Goal: Transaction & Acquisition: Purchase product/service

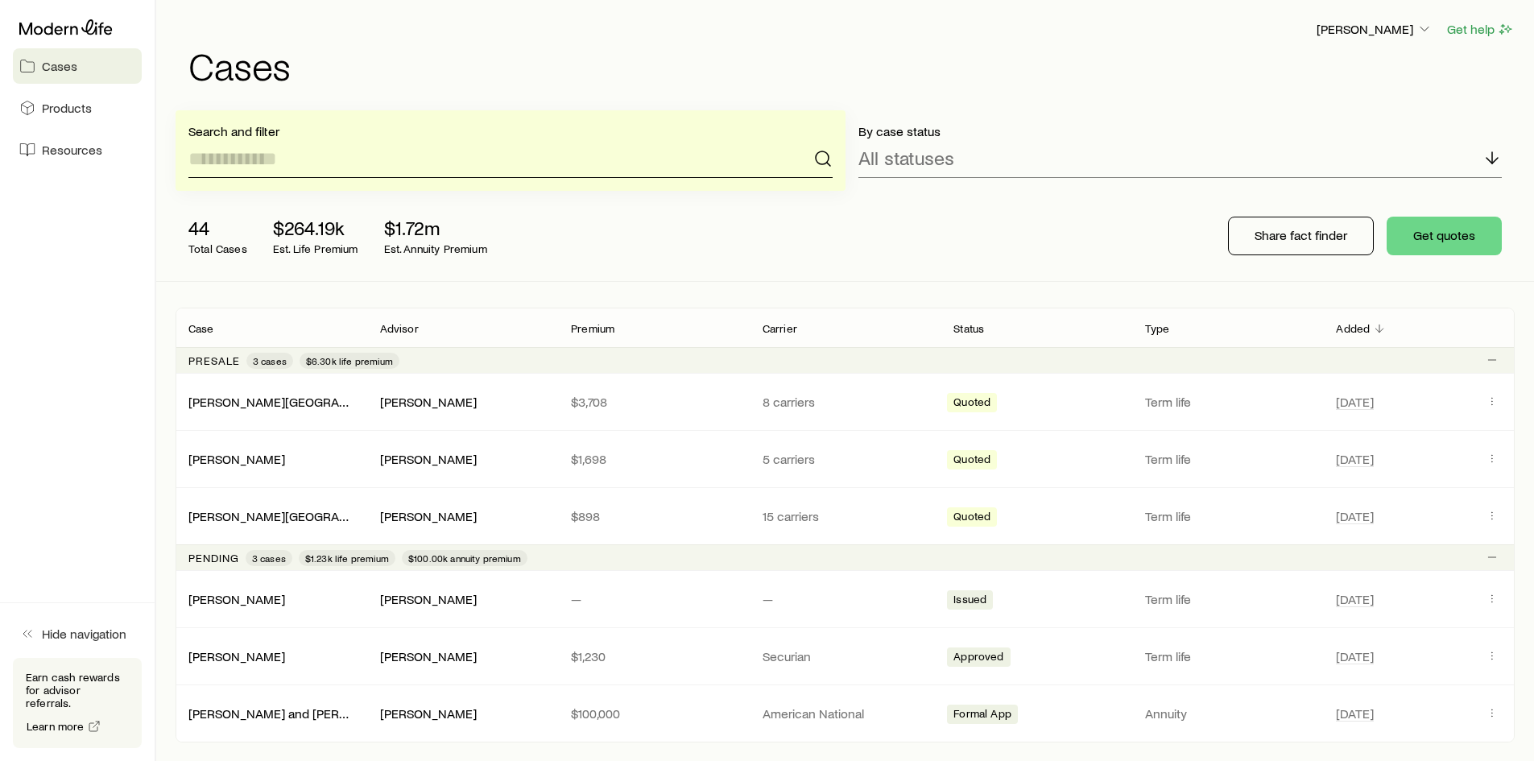
click at [260, 166] on input at bounding box center [510, 158] width 644 height 39
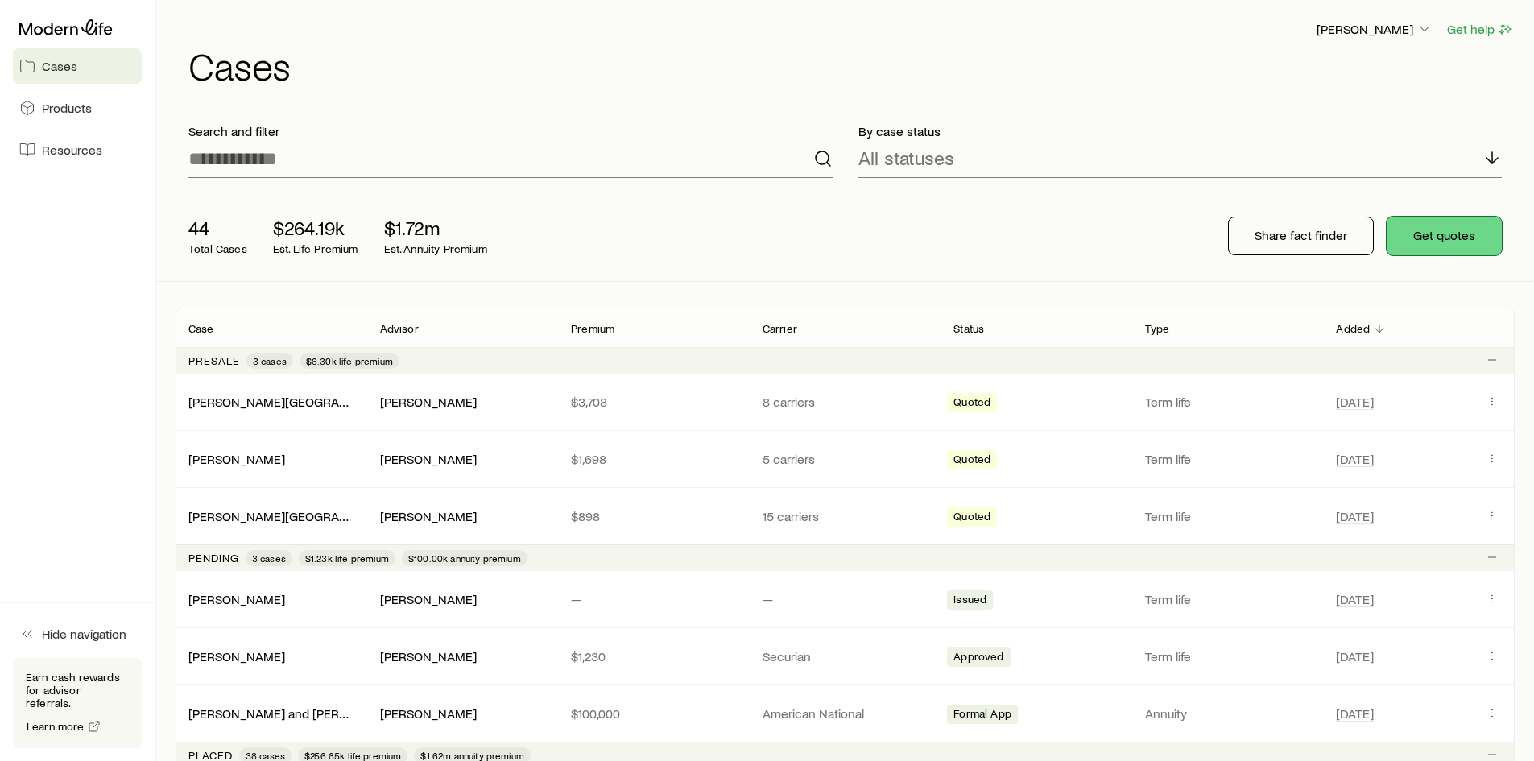
click at [1453, 236] on button "Get quotes" at bounding box center [1444, 236] width 115 height 39
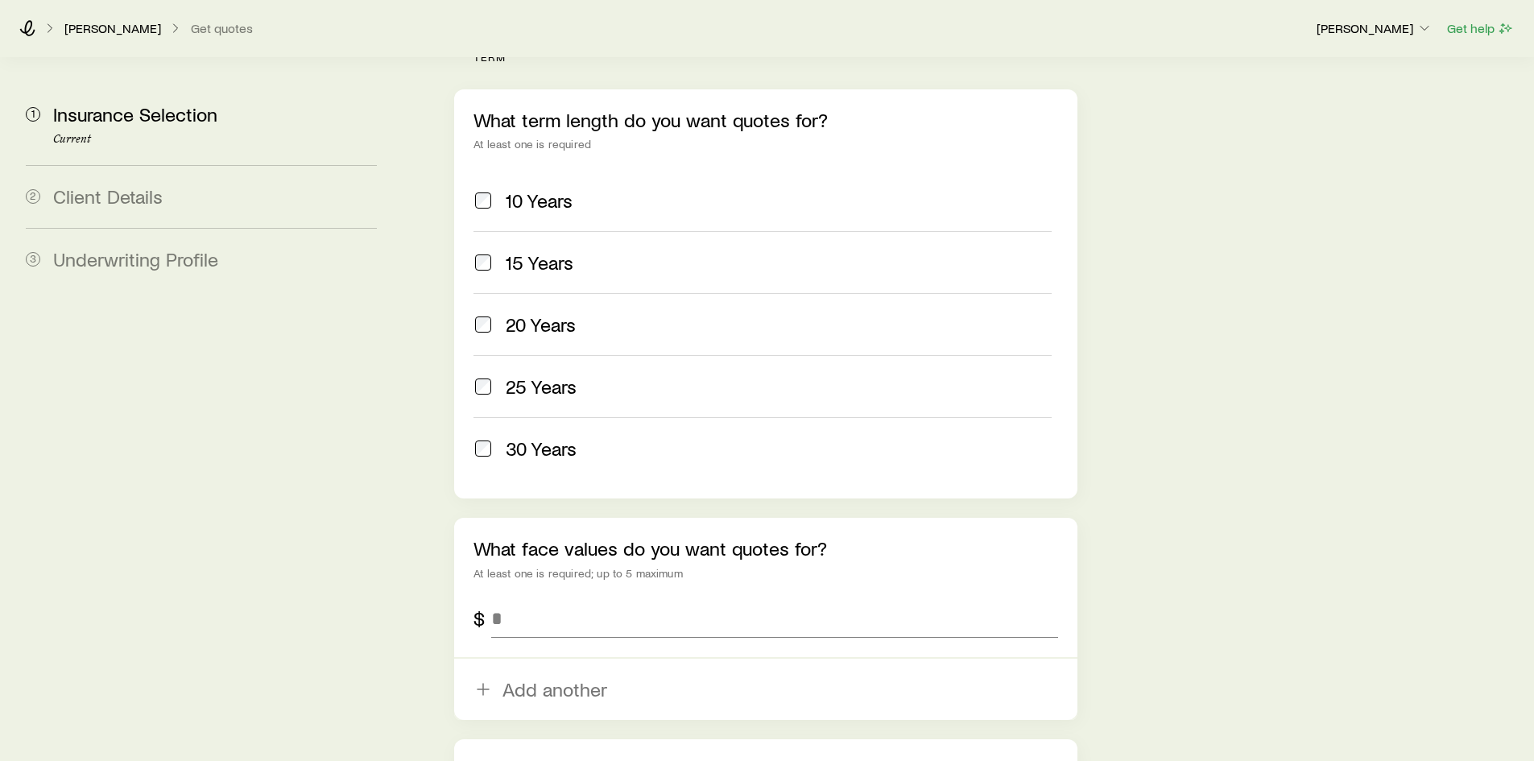
scroll to position [694, 0]
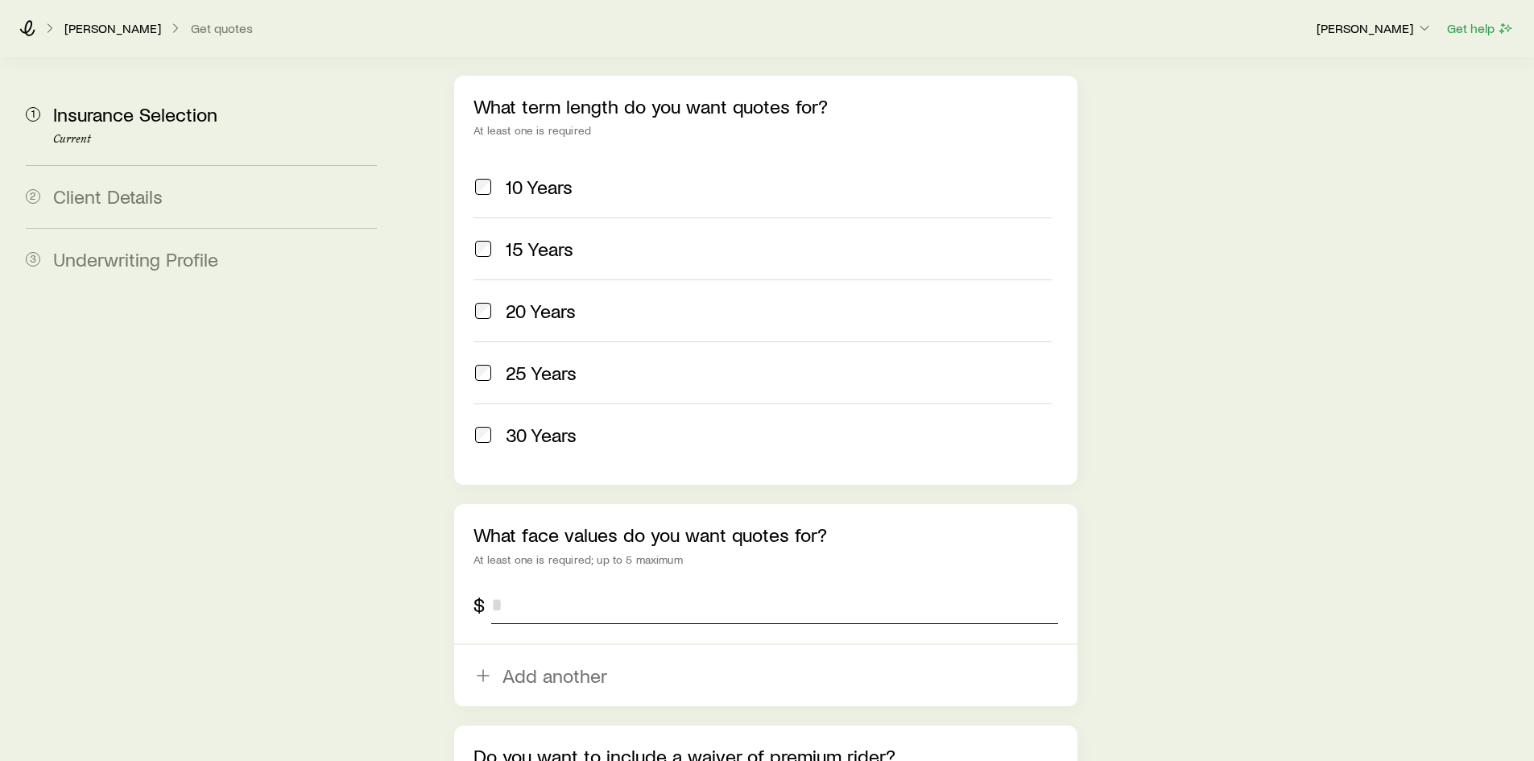
click at [581, 585] on input "tel" at bounding box center [774, 604] width 566 height 39
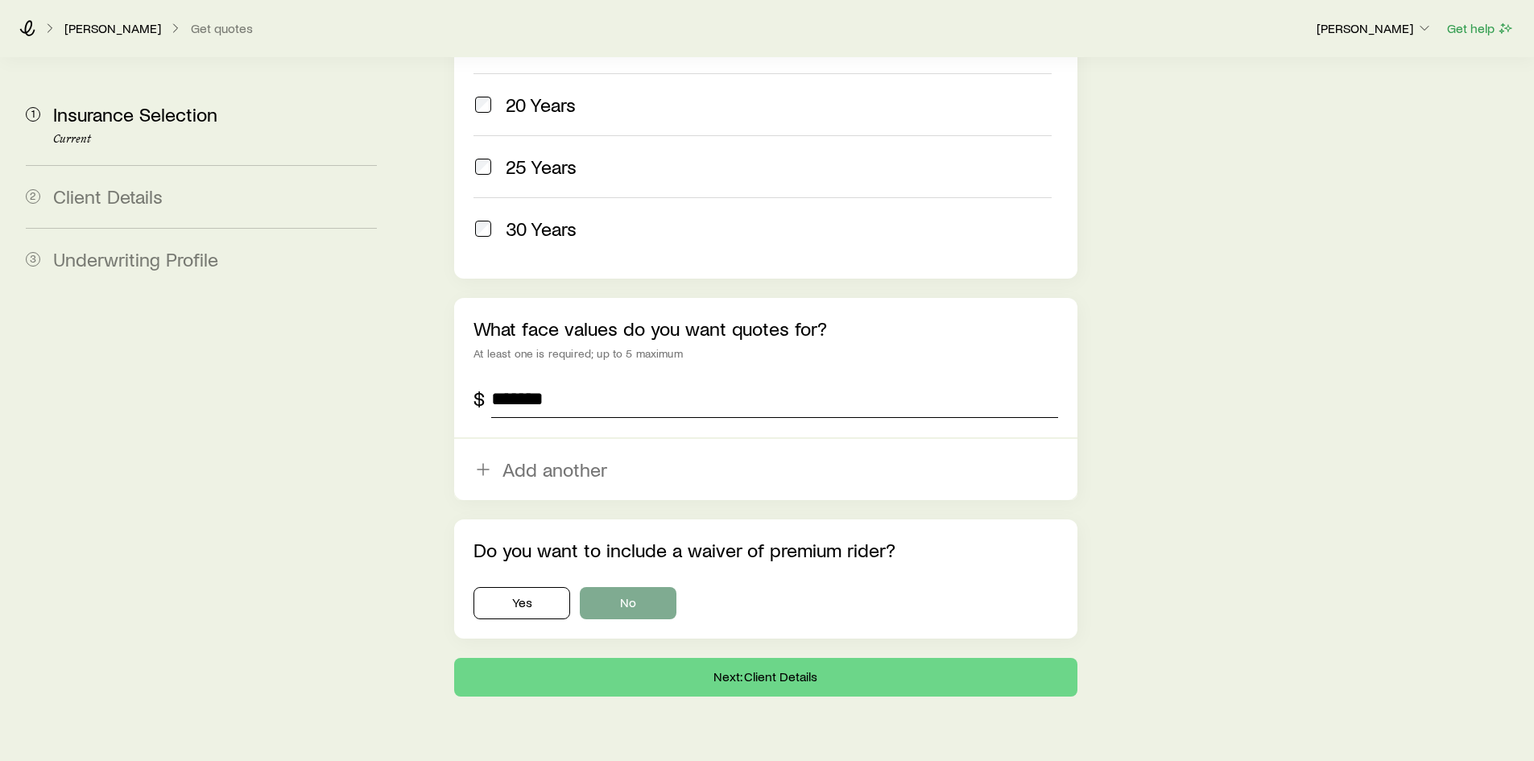
type input "*******"
click at [616, 587] on button "No" at bounding box center [628, 603] width 97 height 32
click at [663, 658] on button "Next: Client Details" at bounding box center [765, 677] width 622 height 39
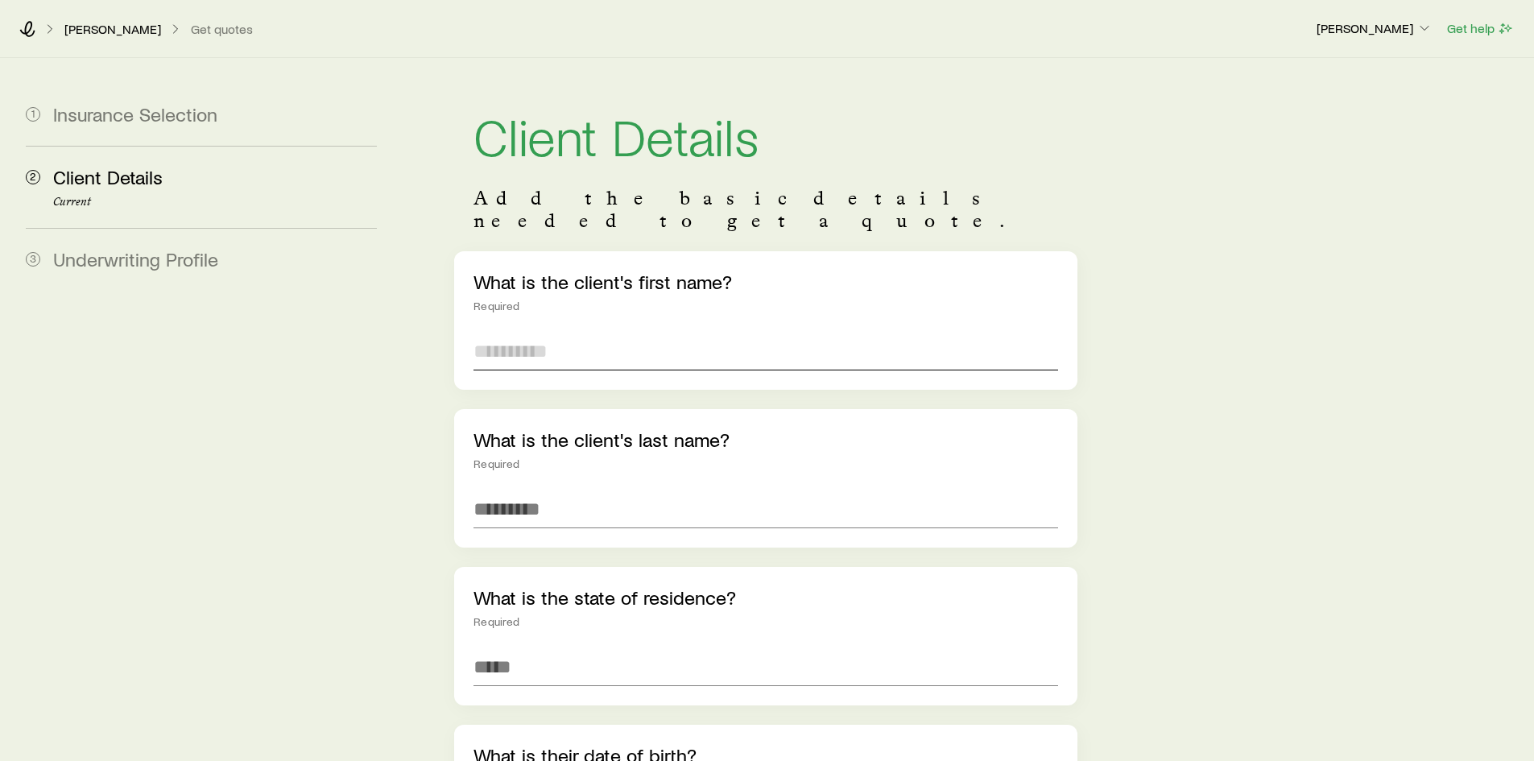
click at [593, 332] on input "text" at bounding box center [766, 351] width 584 height 39
type input "*****"
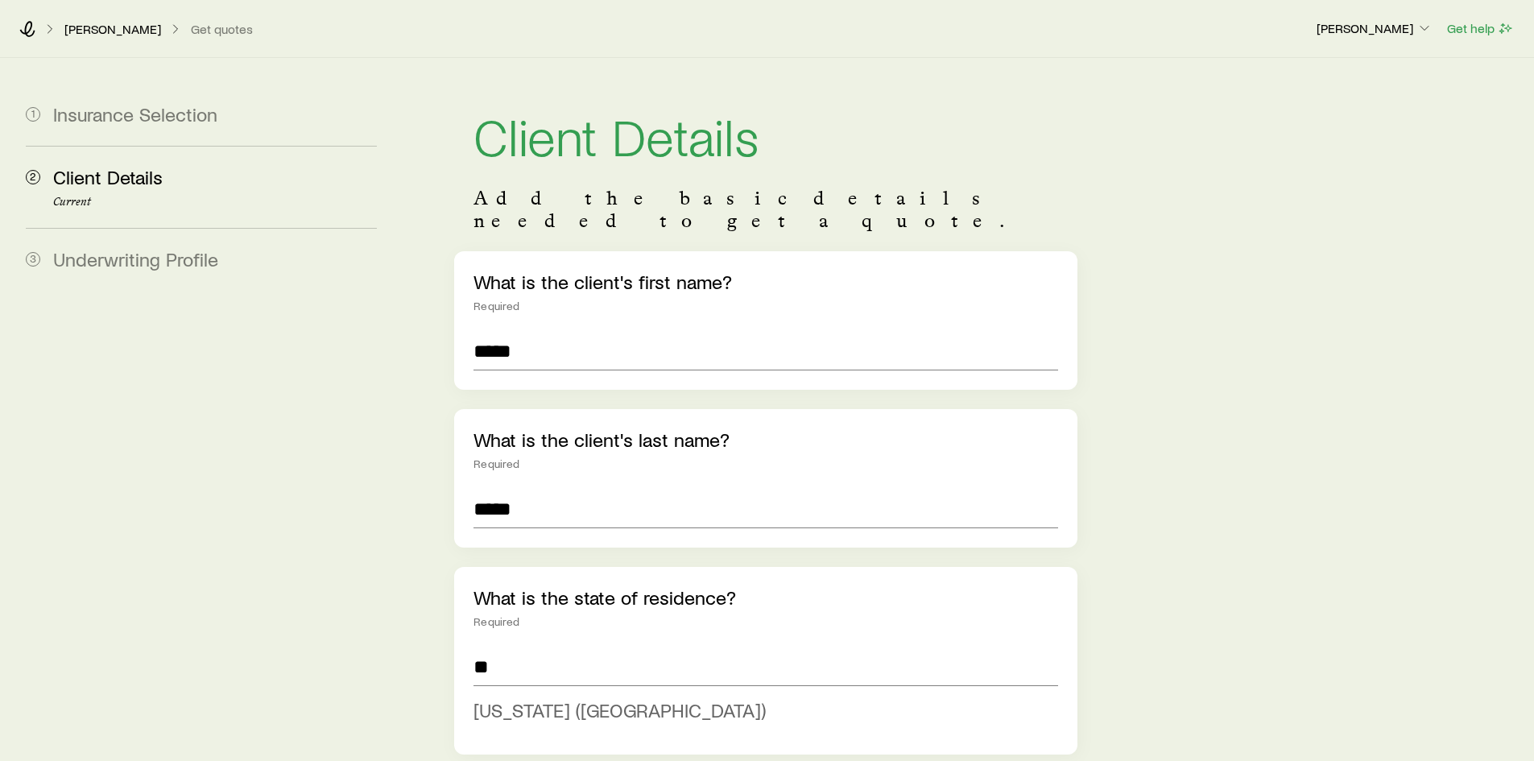
click at [531, 698] on span "[US_STATE] ([GEOGRAPHIC_DATA])" at bounding box center [620, 709] width 292 height 23
type input "**********"
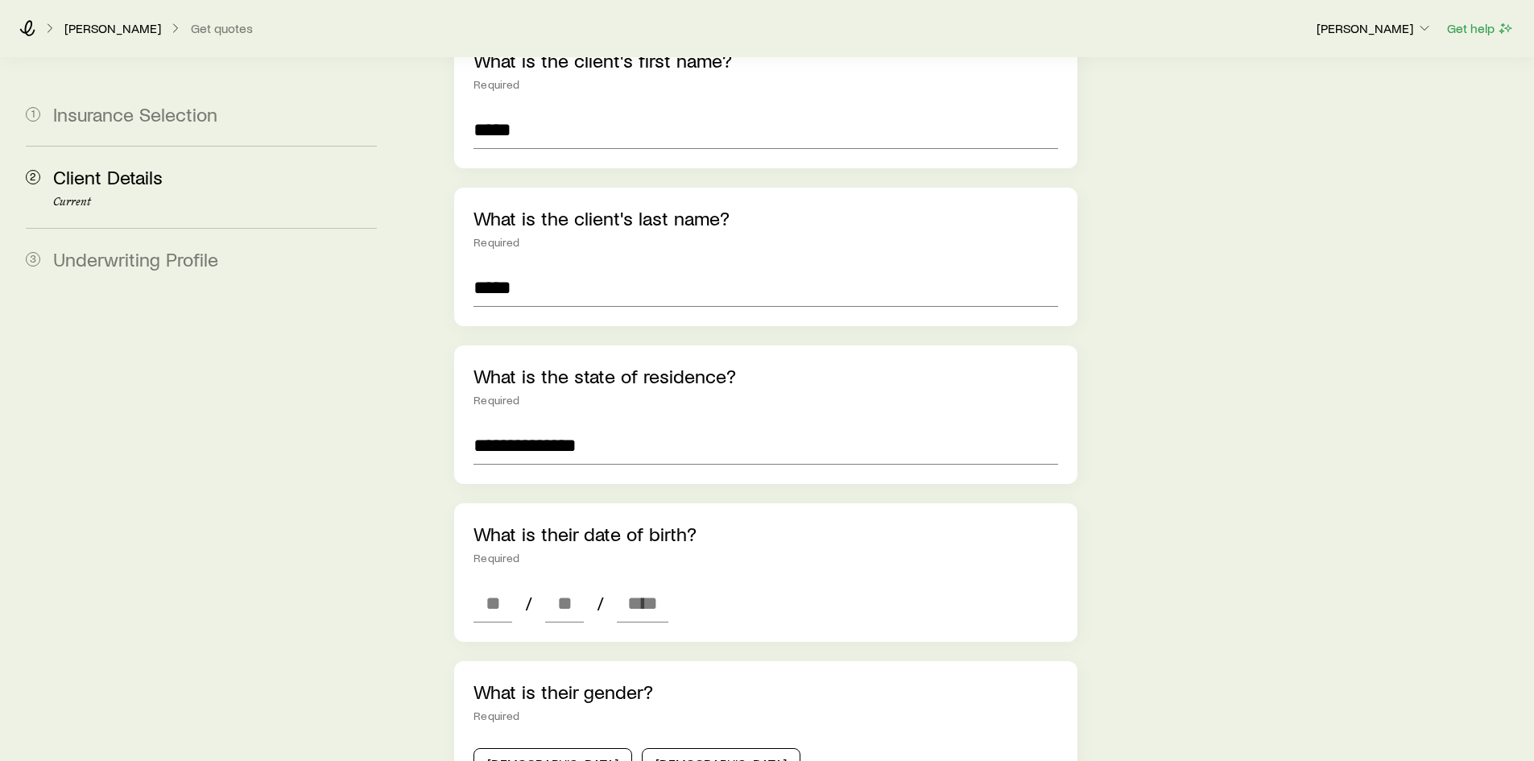
scroll to position [231, 0]
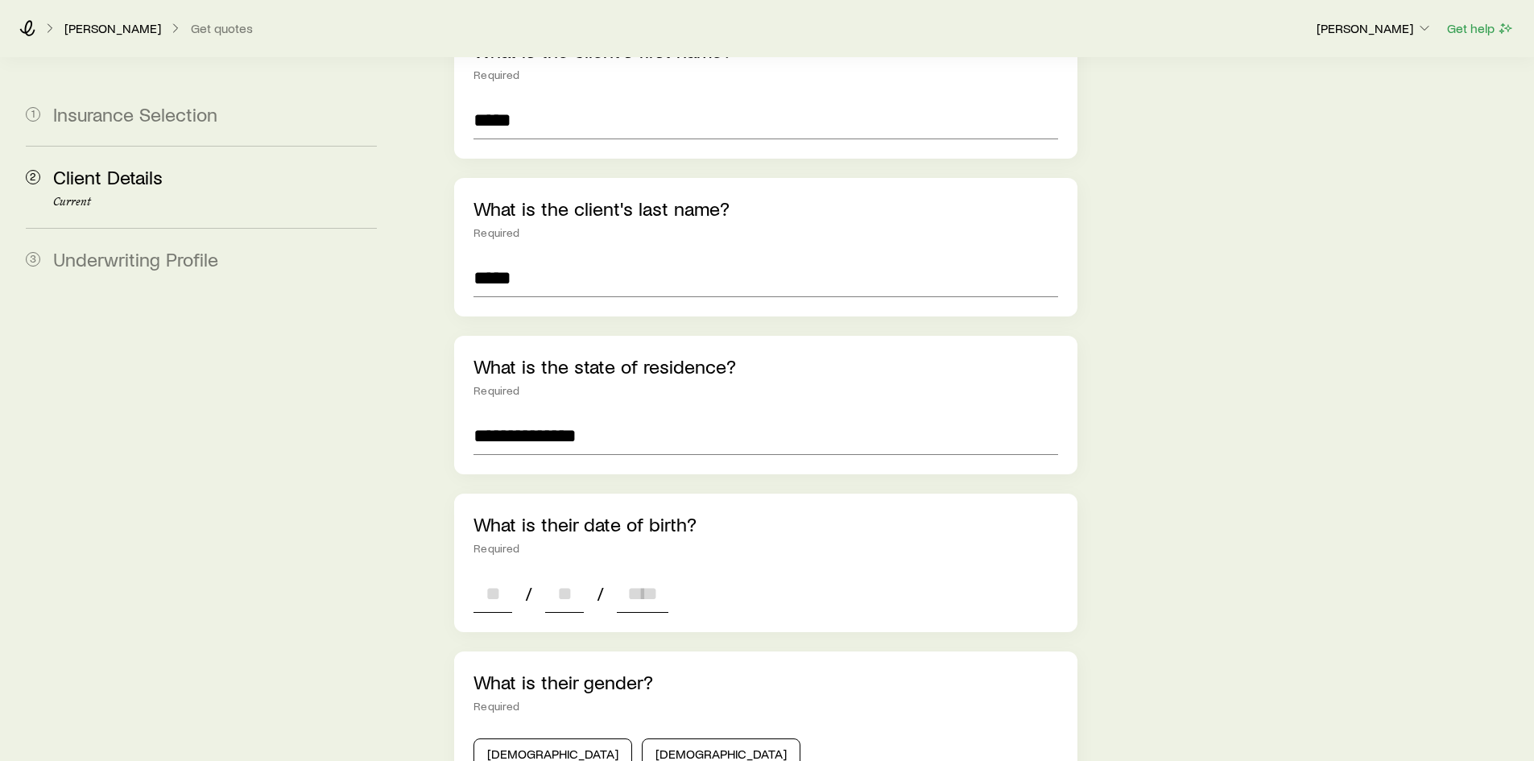
click at [497, 574] on input at bounding box center [493, 593] width 39 height 39
type input "**"
type input "****"
type input "*"
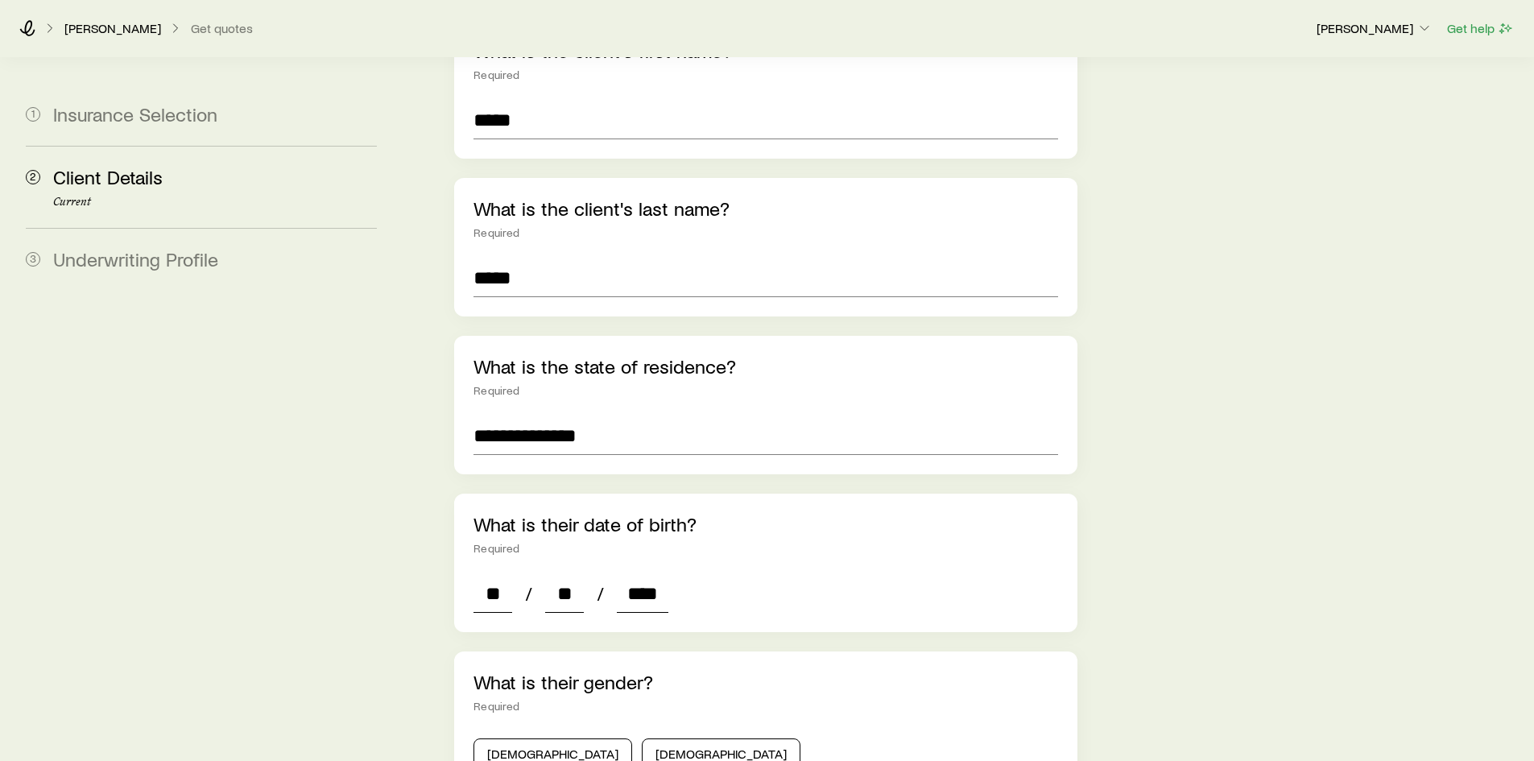
type input "*"
type input "****"
click at [642, 738] on button "[DEMOGRAPHIC_DATA]" at bounding box center [721, 754] width 159 height 32
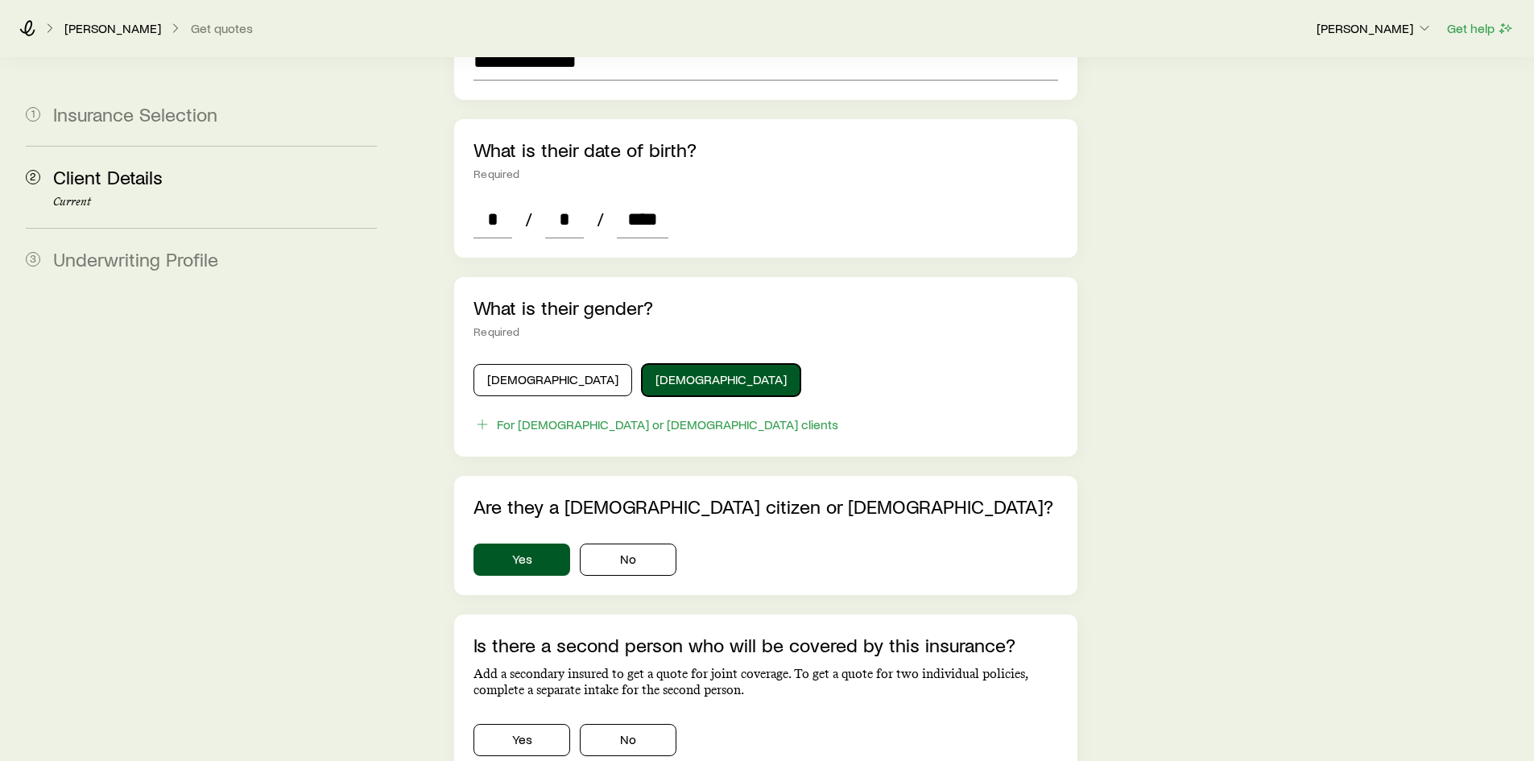
scroll to position [649, 0]
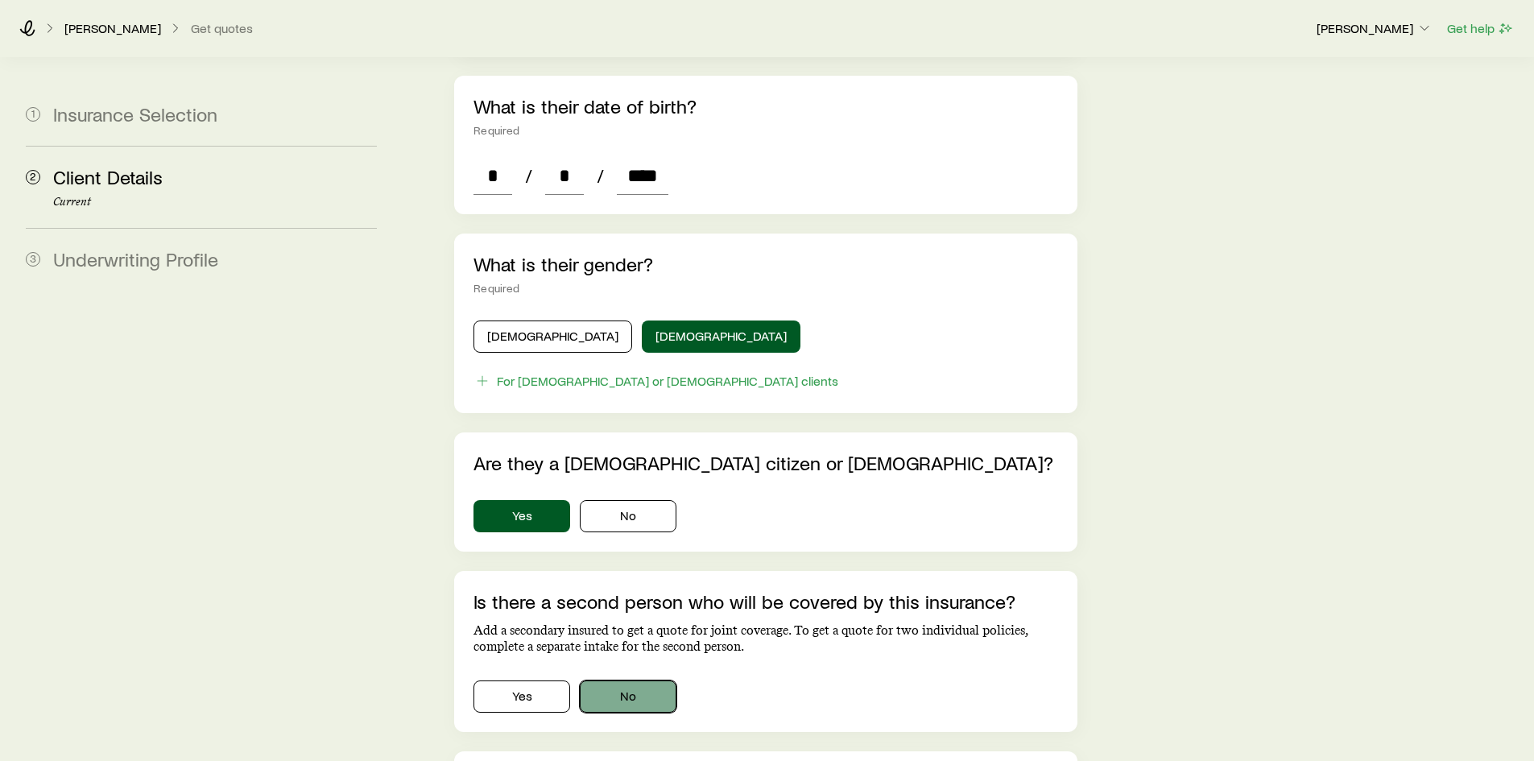
click at [639, 680] on button "No" at bounding box center [628, 696] width 97 height 32
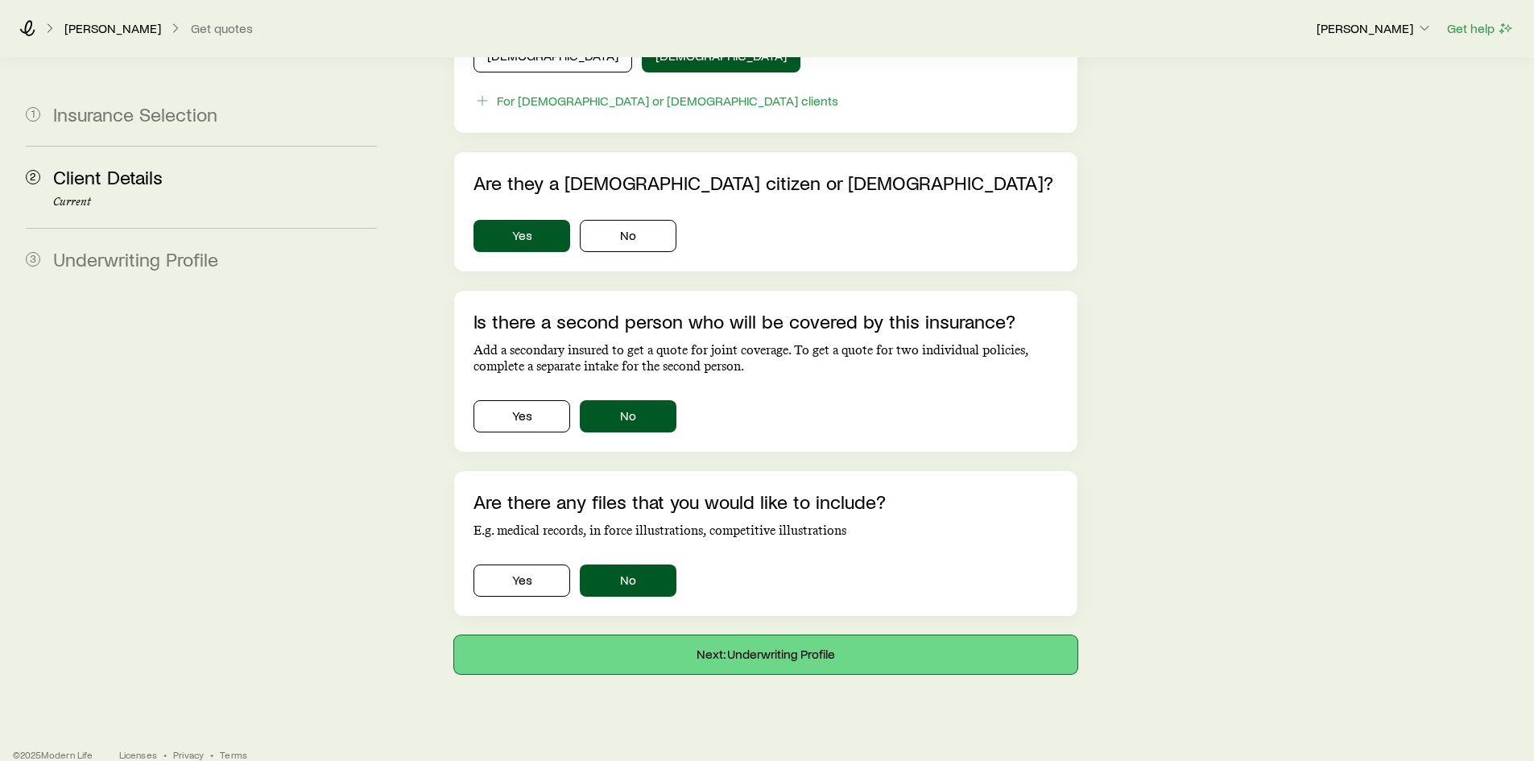
click at [693, 635] on button "Next: Underwriting Profile" at bounding box center [765, 654] width 622 height 39
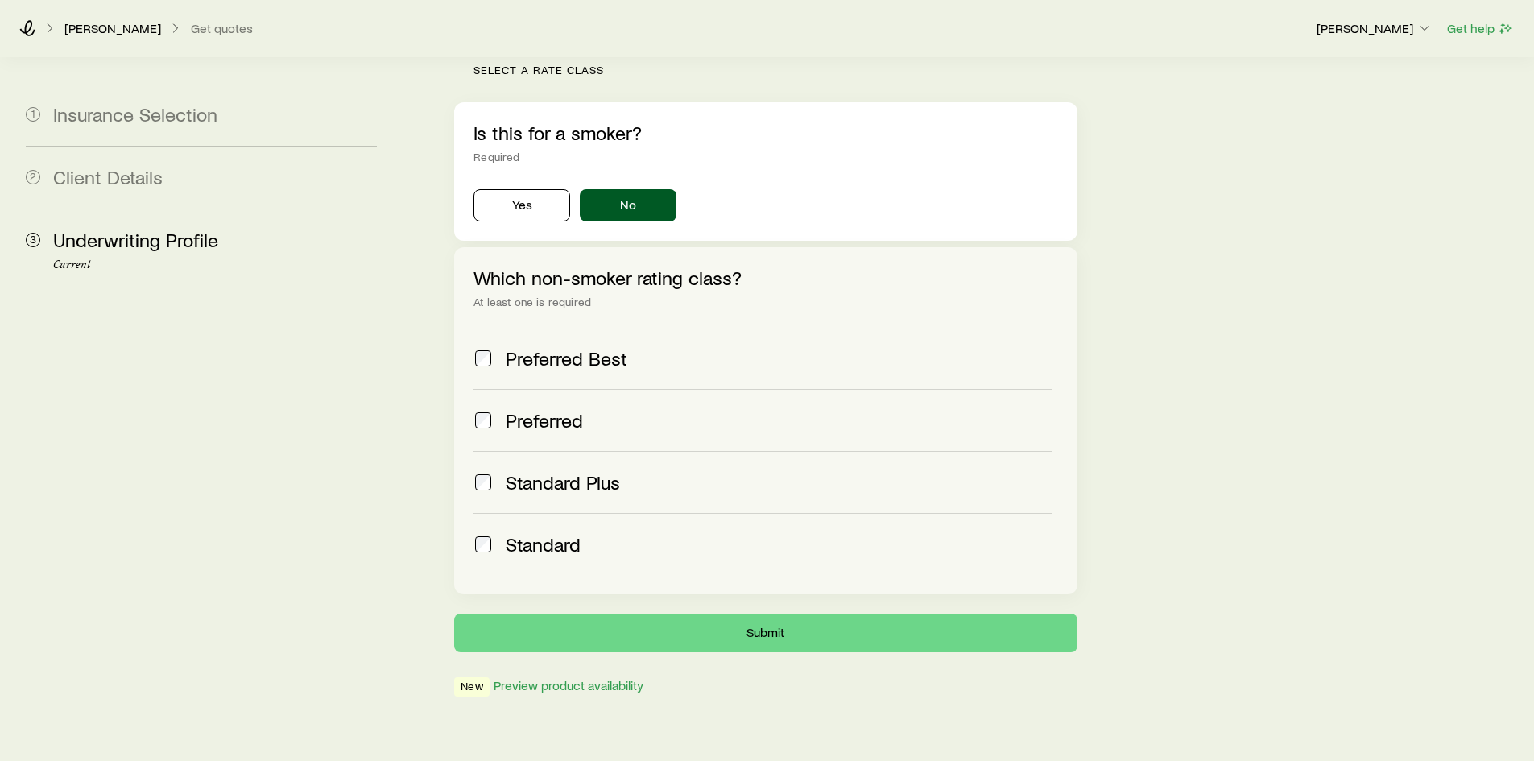
scroll to position [500, 0]
click at [484, 452] on label "Standard Plus" at bounding box center [762, 483] width 577 height 62
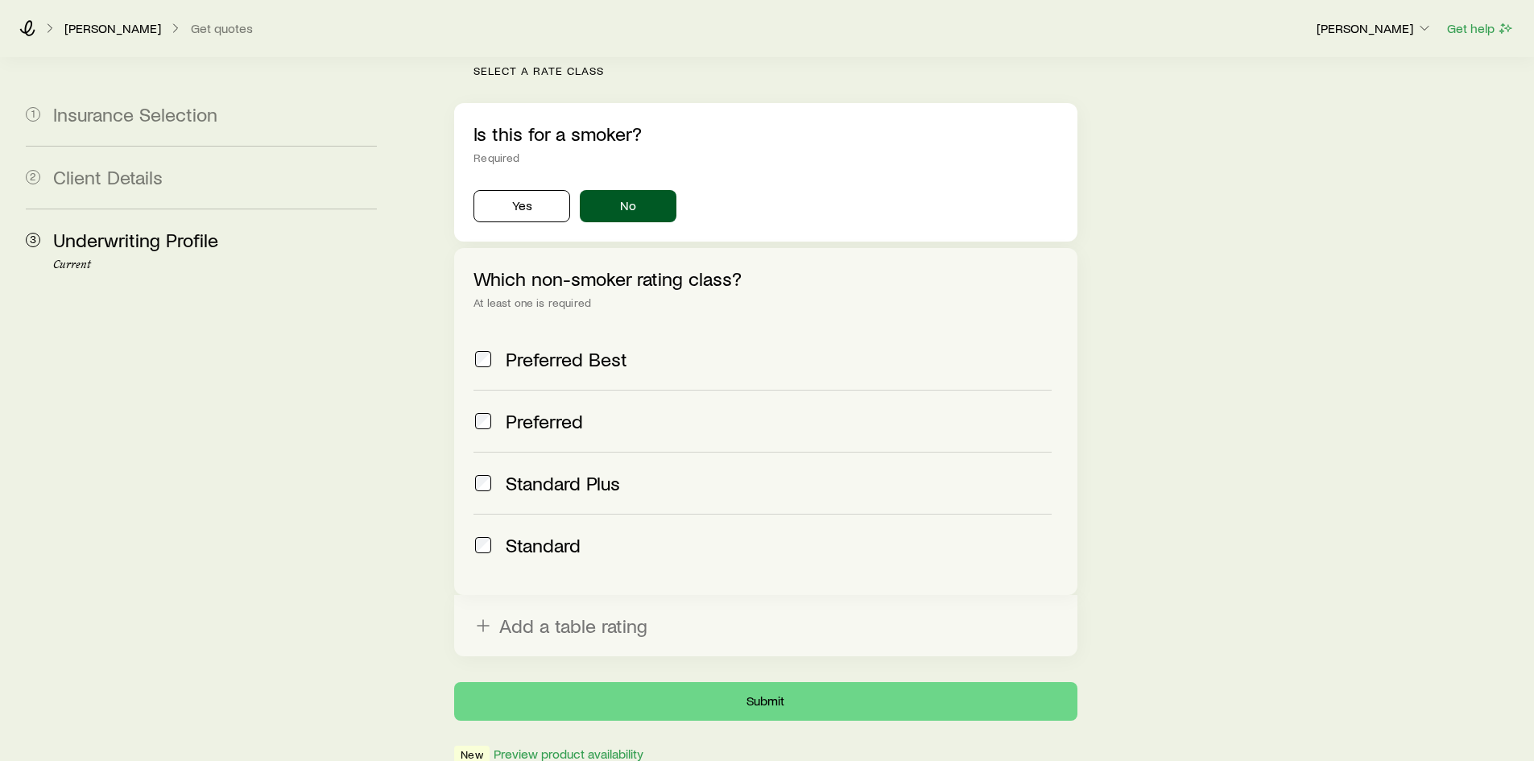
click at [482, 329] on label "Preferred Best" at bounding box center [762, 359] width 577 height 61
click at [761, 682] on button "Submit" at bounding box center [765, 701] width 622 height 39
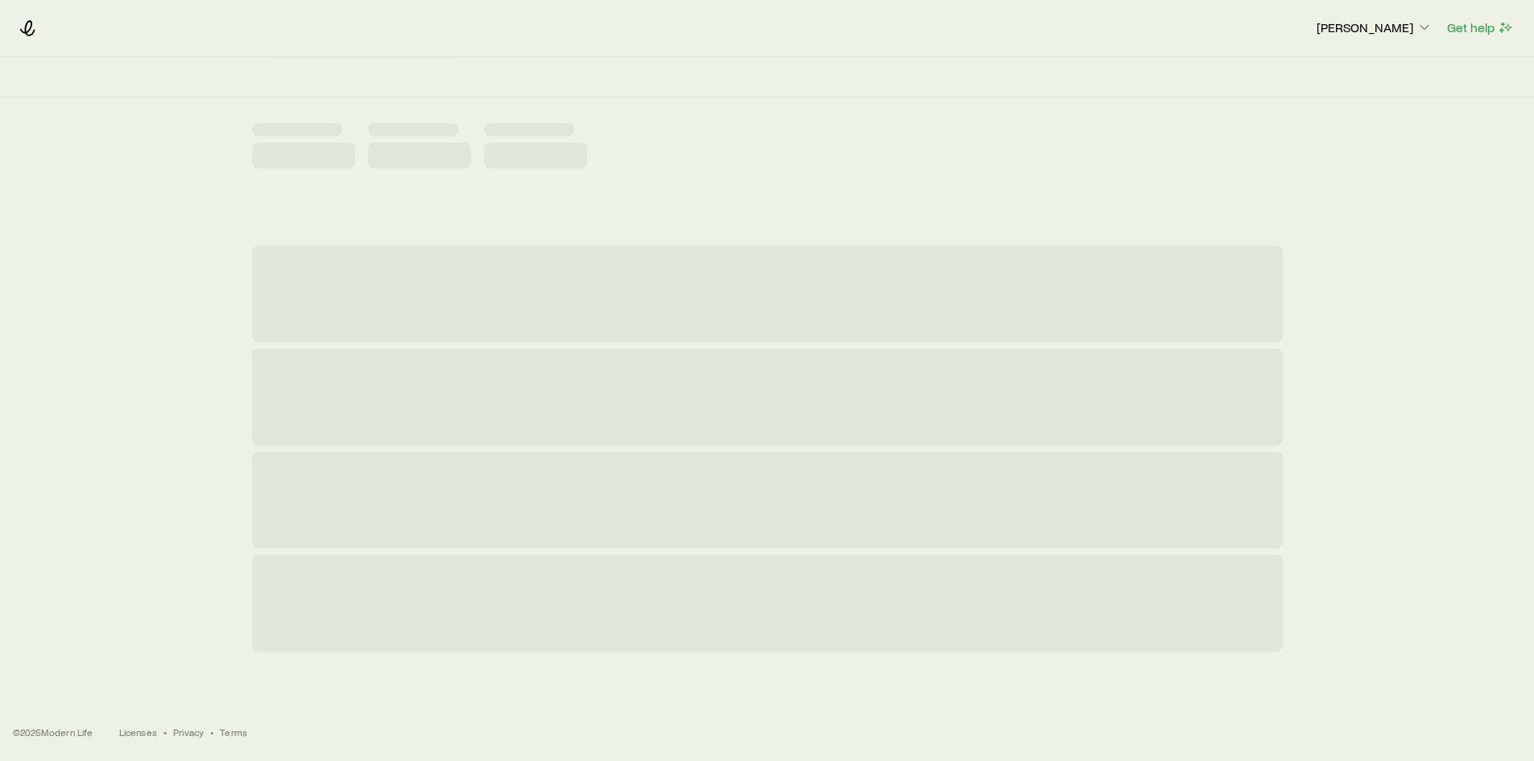
scroll to position [0, 0]
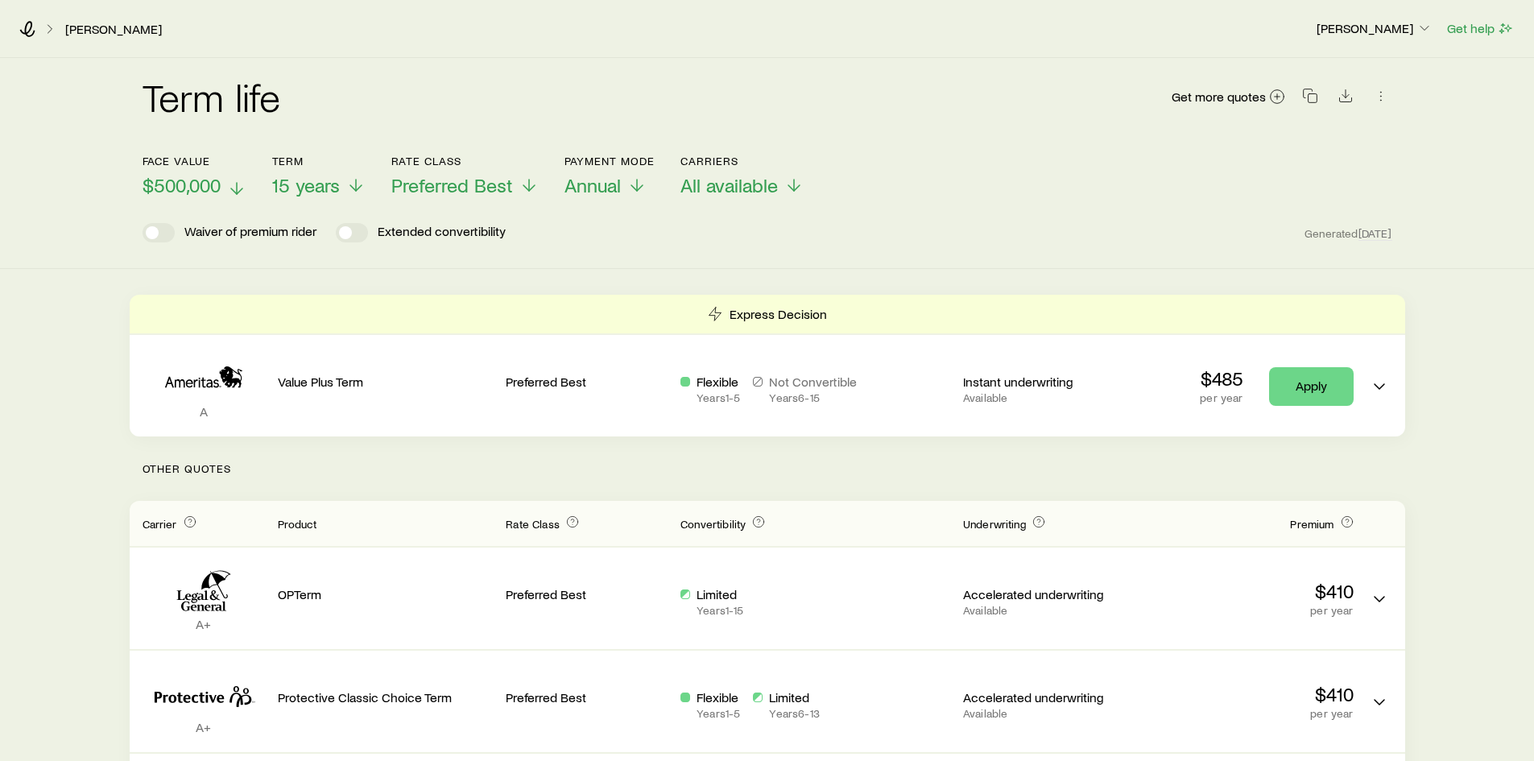
click at [233, 185] on icon at bounding box center [236, 188] width 19 height 19
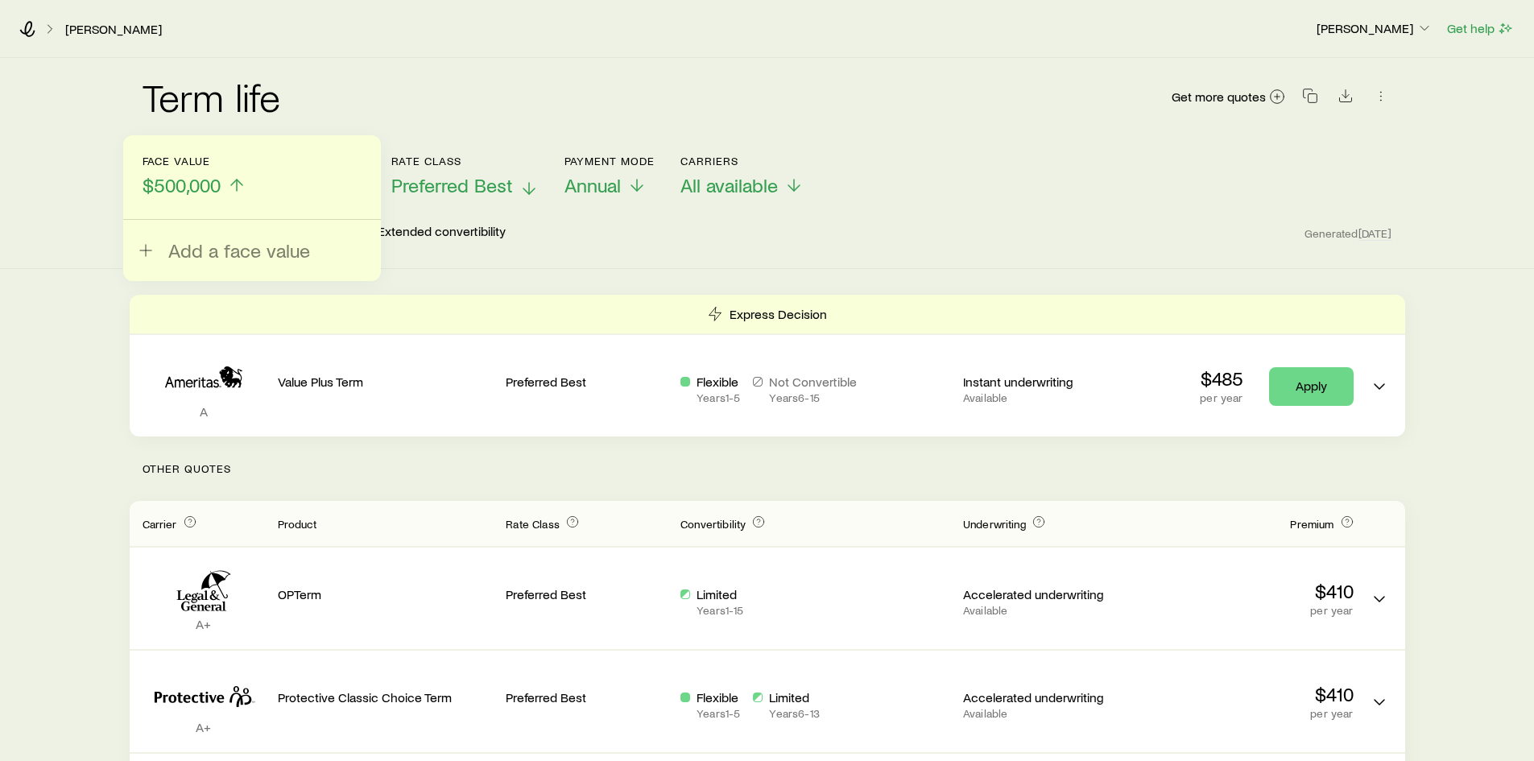
click at [492, 187] on span "Preferred Best" at bounding box center [452, 185] width 122 height 23
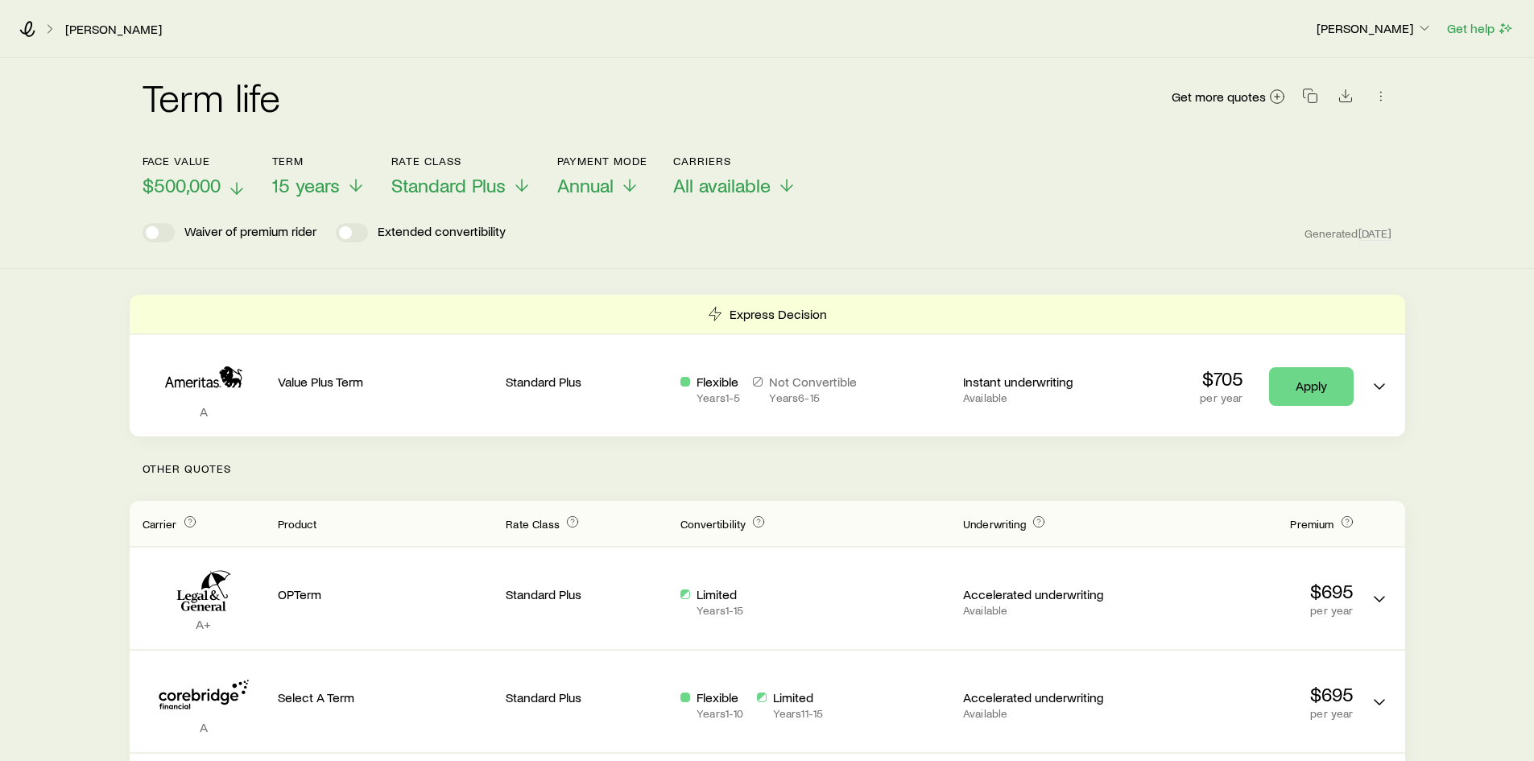
click at [235, 187] on icon at bounding box center [236, 188] width 19 height 19
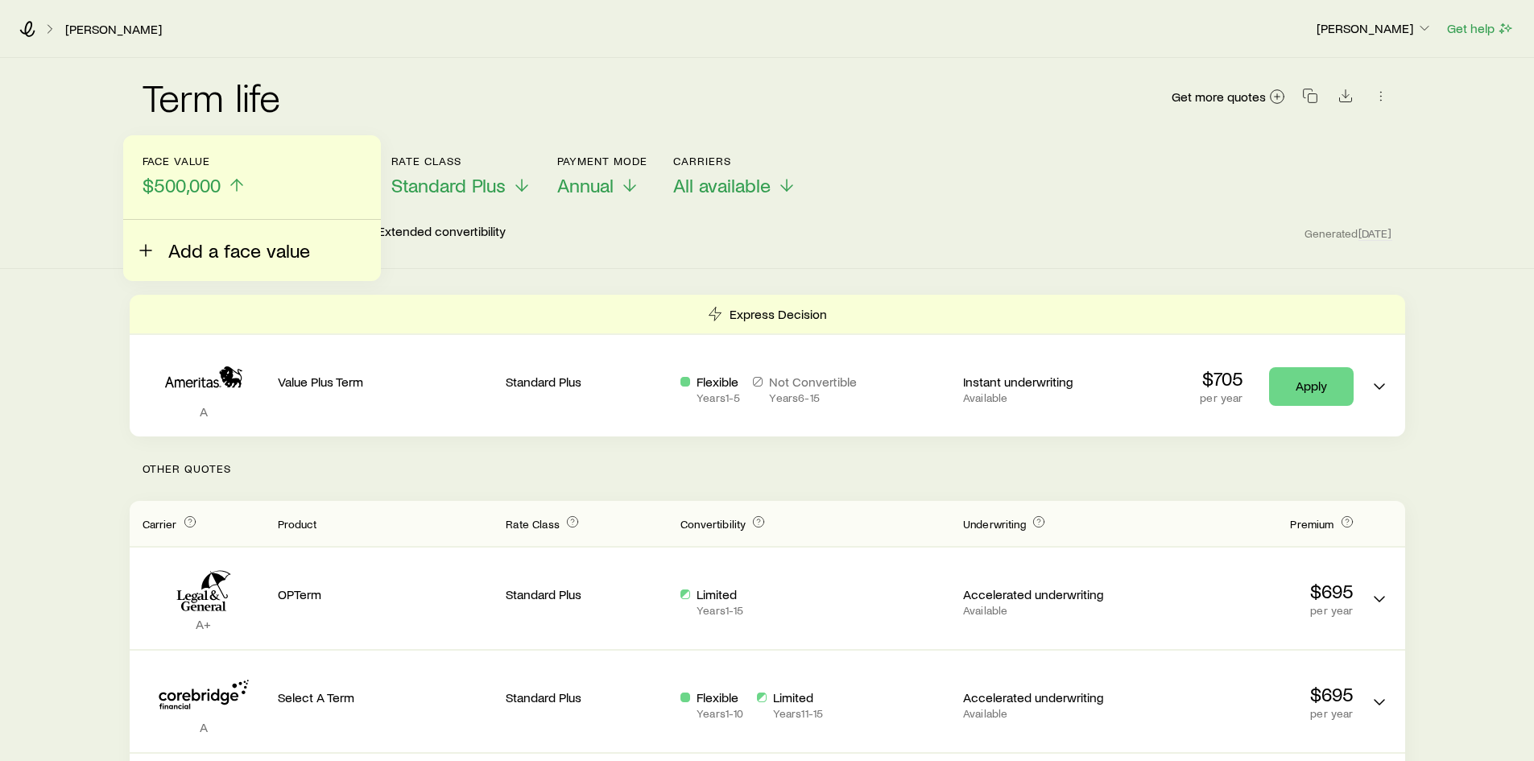
click at [143, 255] on icon at bounding box center [145, 250] width 19 height 19
type input "*******"
click at [143, 271] on button "Done" at bounding box center [252, 290] width 219 height 39
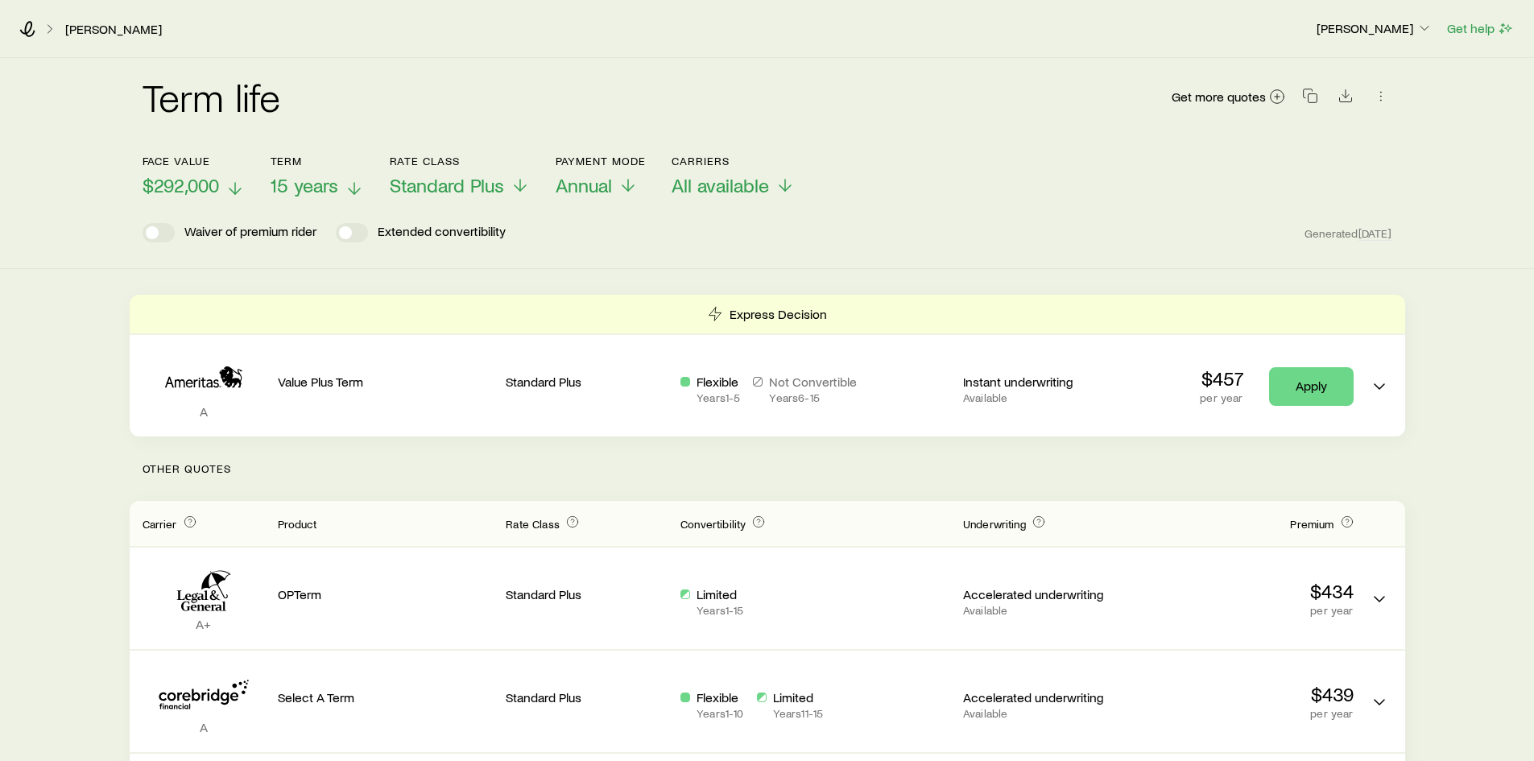
click at [350, 184] on icon at bounding box center [354, 188] width 19 height 19
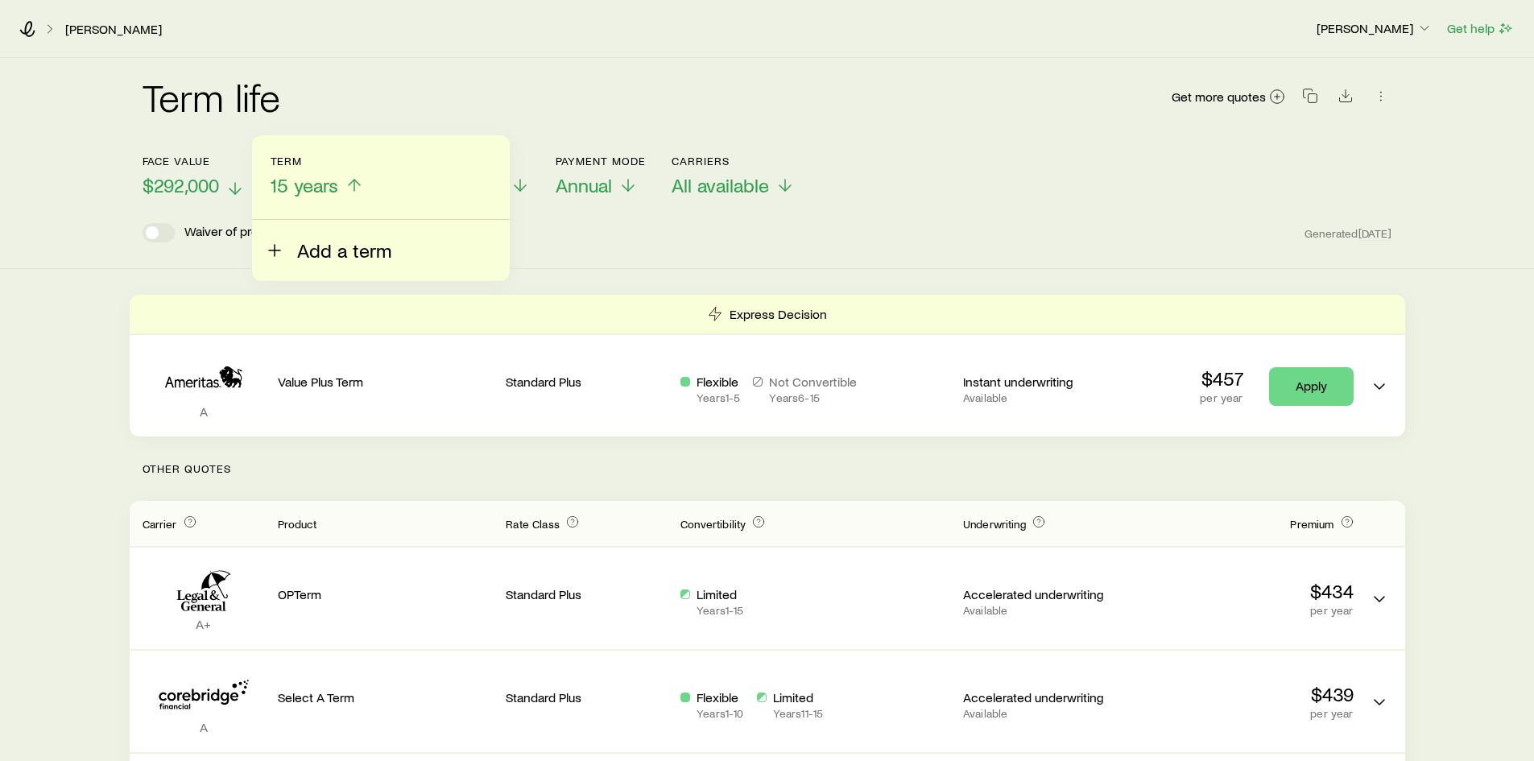
click at [277, 250] on line at bounding box center [274, 250] width 11 height 0
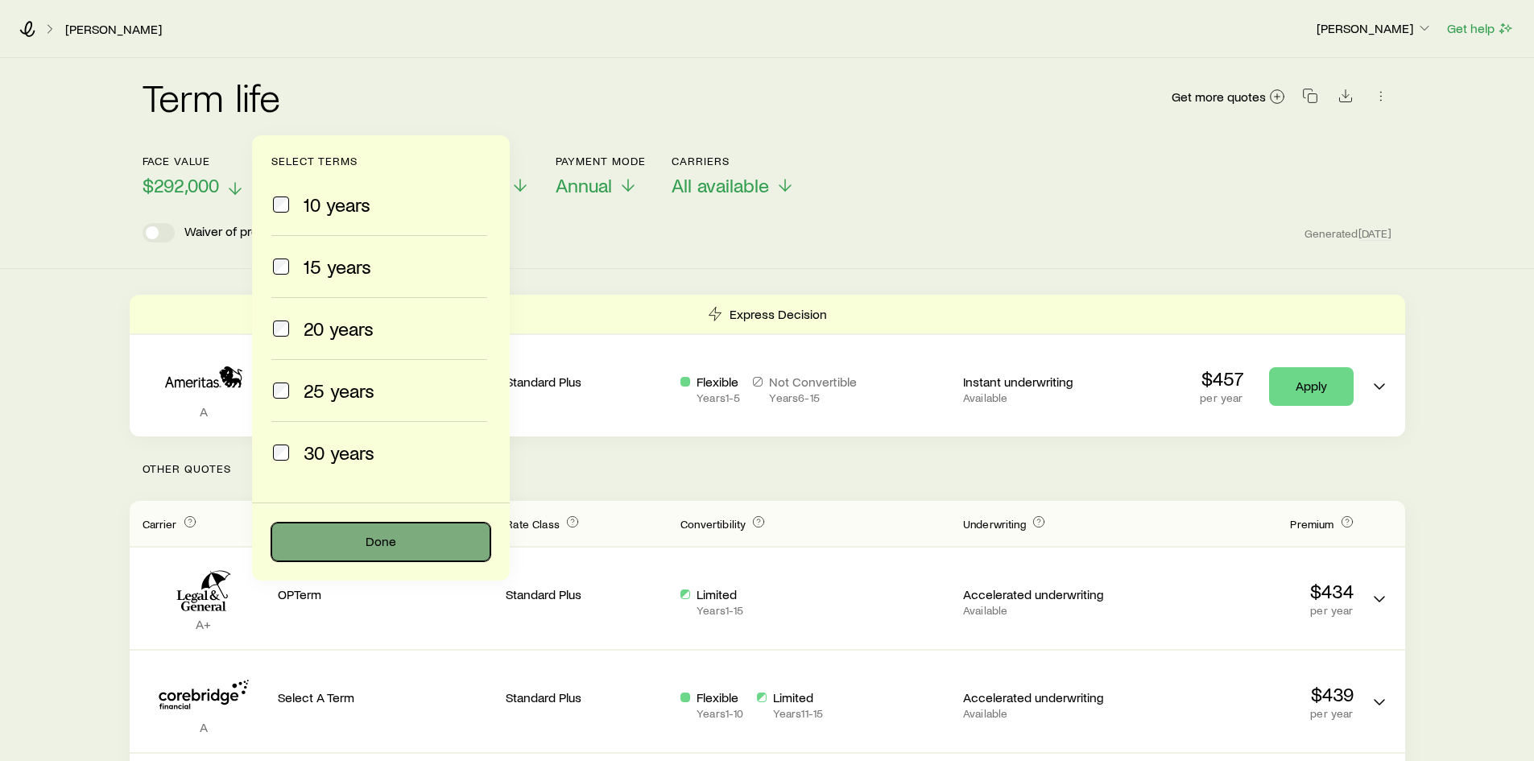
click at [377, 532] on button "Done" at bounding box center [380, 542] width 219 height 39
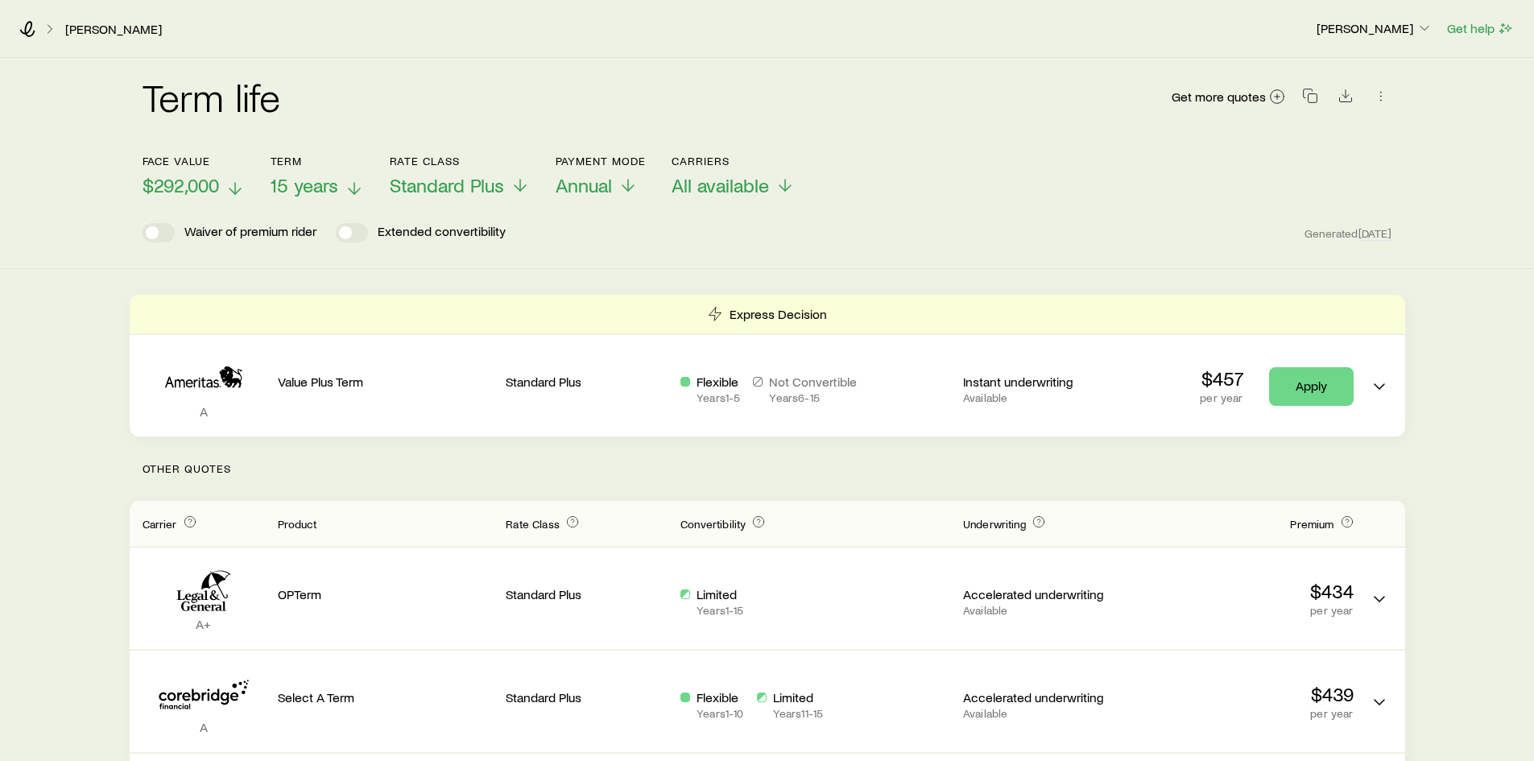
click at [966, 167] on div "Face value $292,000 Term 15 years Rate Class Standard Plus Payment Mode Annual …" at bounding box center [768, 166] width 1250 height 62
click at [355, 182] on icon at bounding box center [354, 188] width 19 height 19
click at [228, 187] on icon at bounding box center [234, 188] width 19 height 19
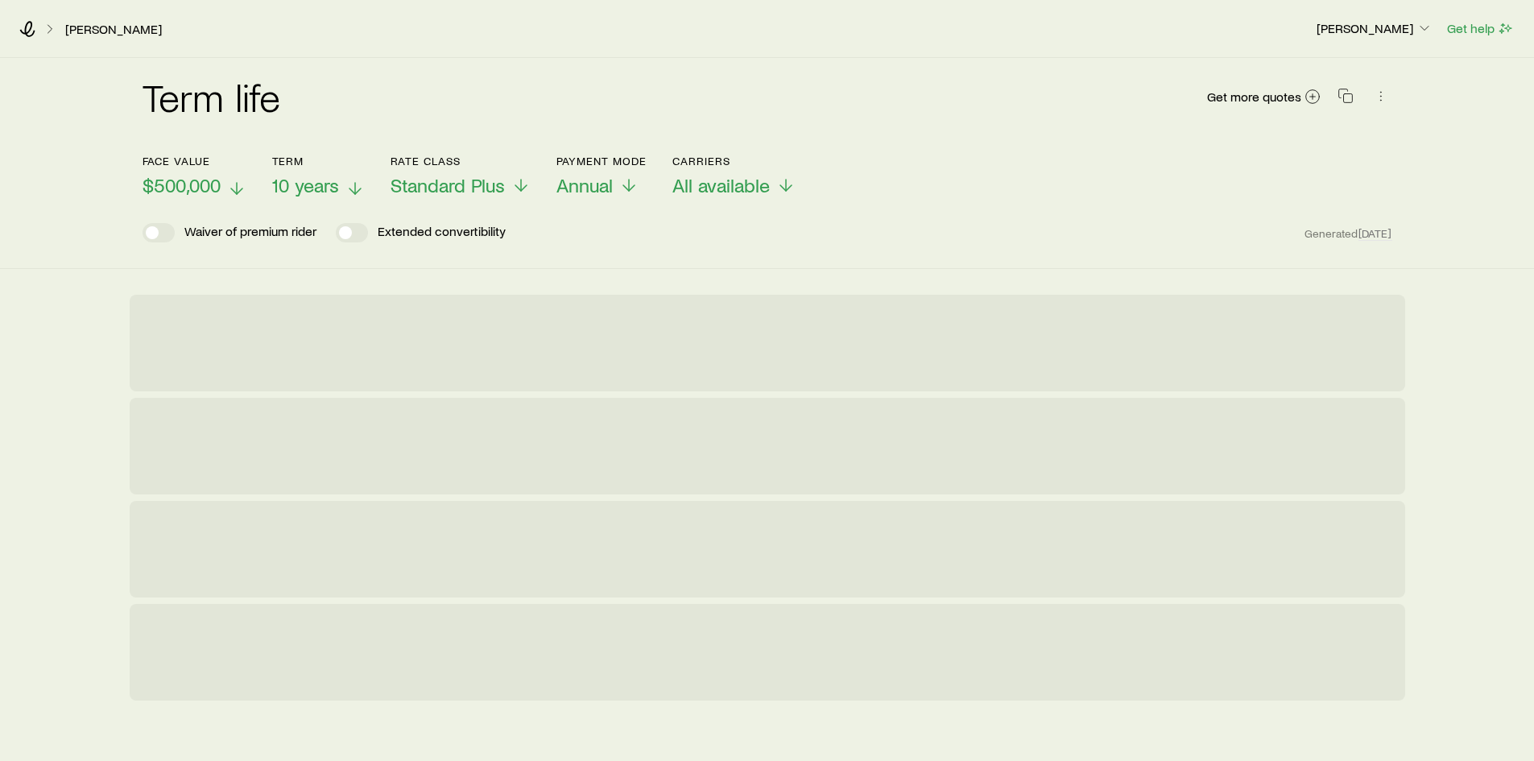
click at [211, 184] on span "$500,000" at bounding box center [182, 185] width 78 height 23
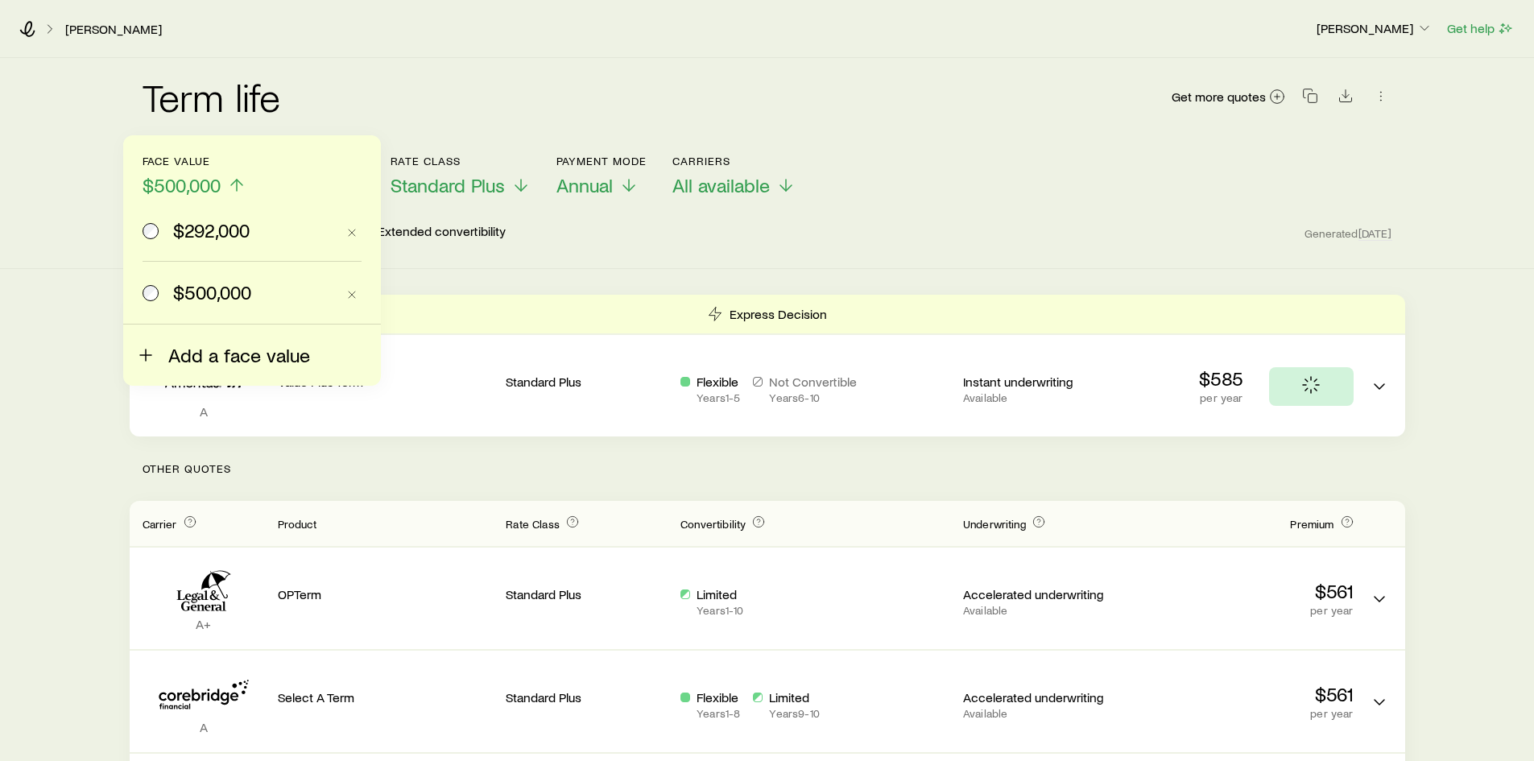
click at [146, 348] on icon at bounding box center [145, 354] width 19 height 19
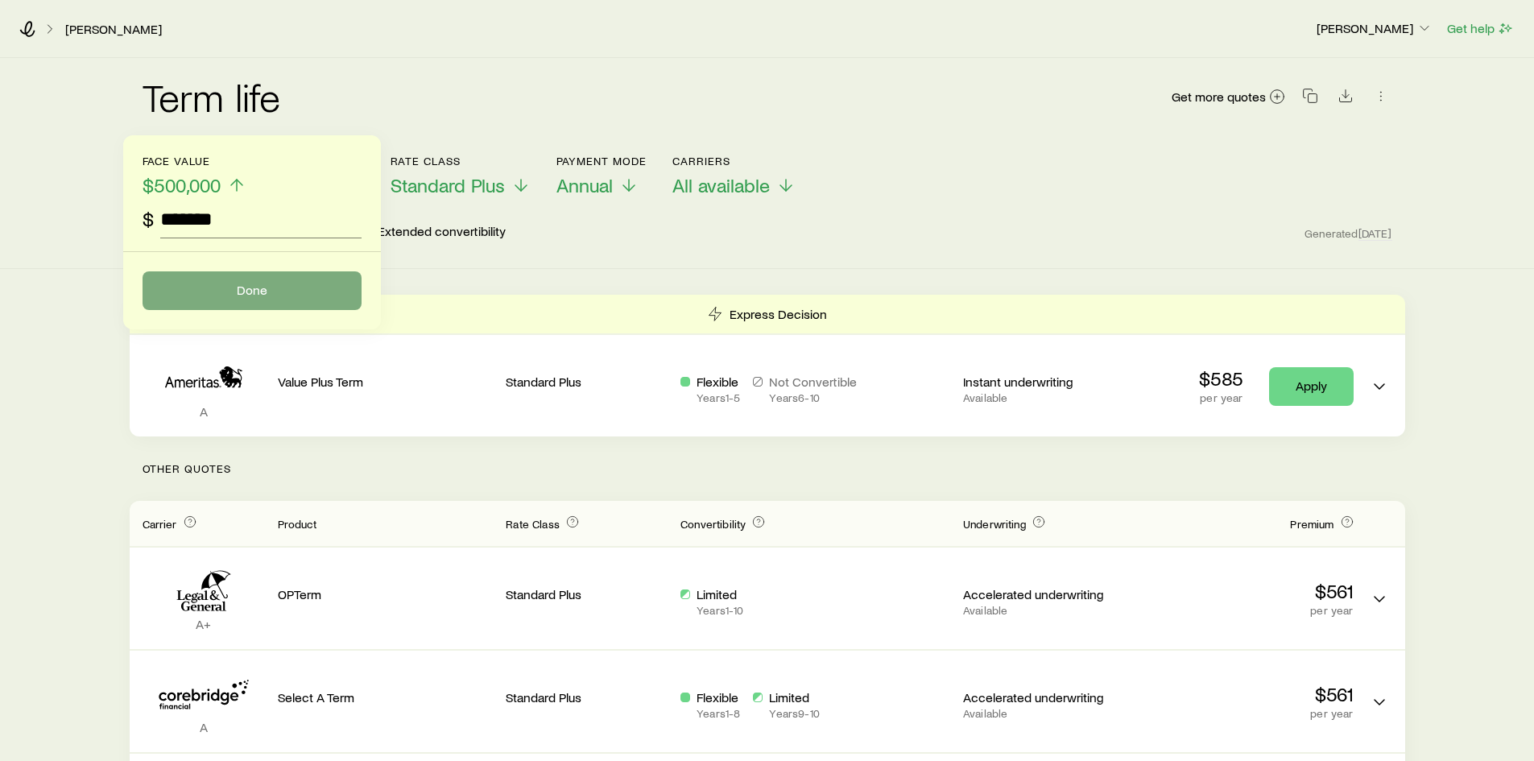
type input "*******"
click at [256, 297] on button "Done" at bounding box center [252, 290] width 219 height 39
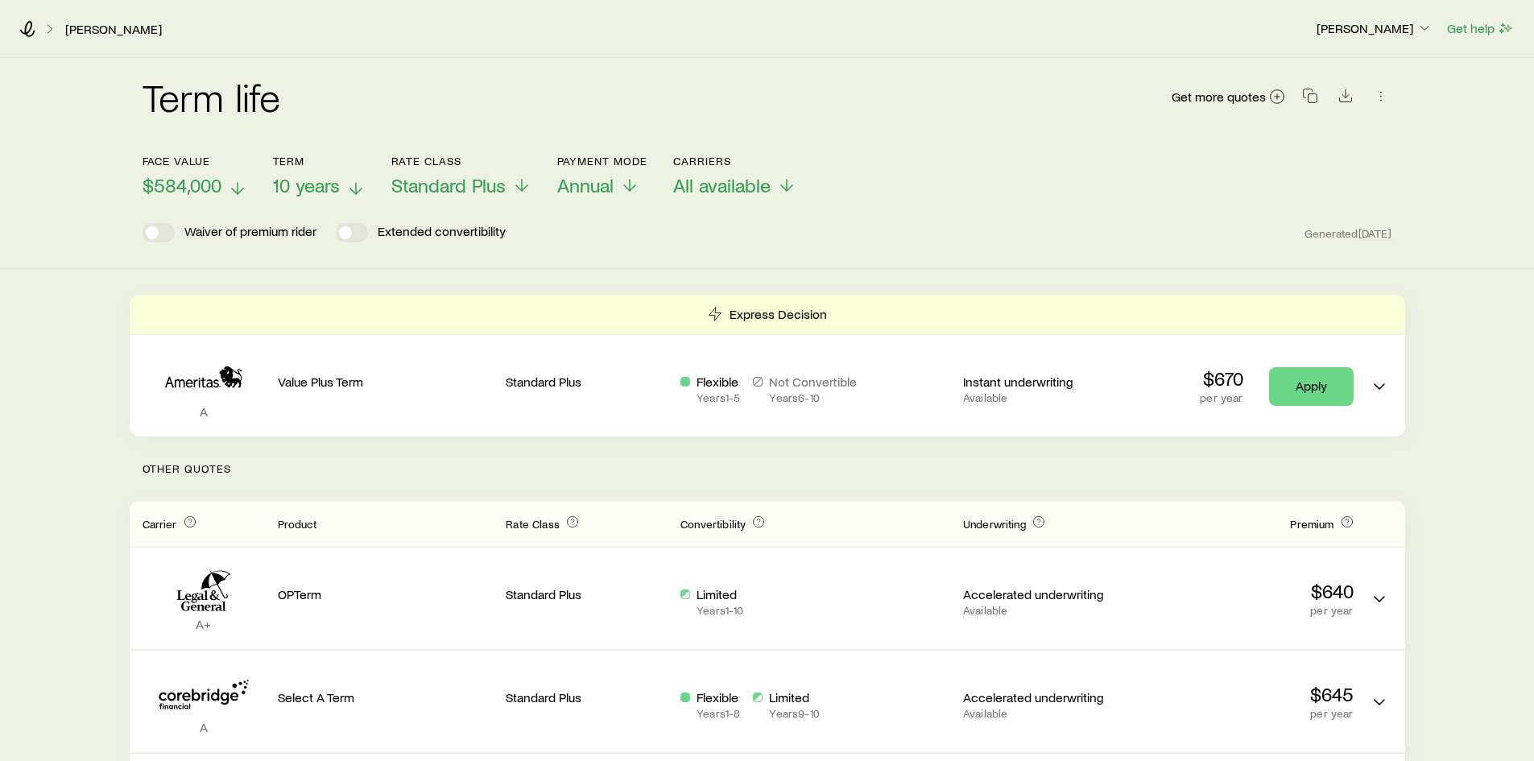
click at [202, 184] on span "$584,000" at bounding box center [182, 185] width 79 height 23
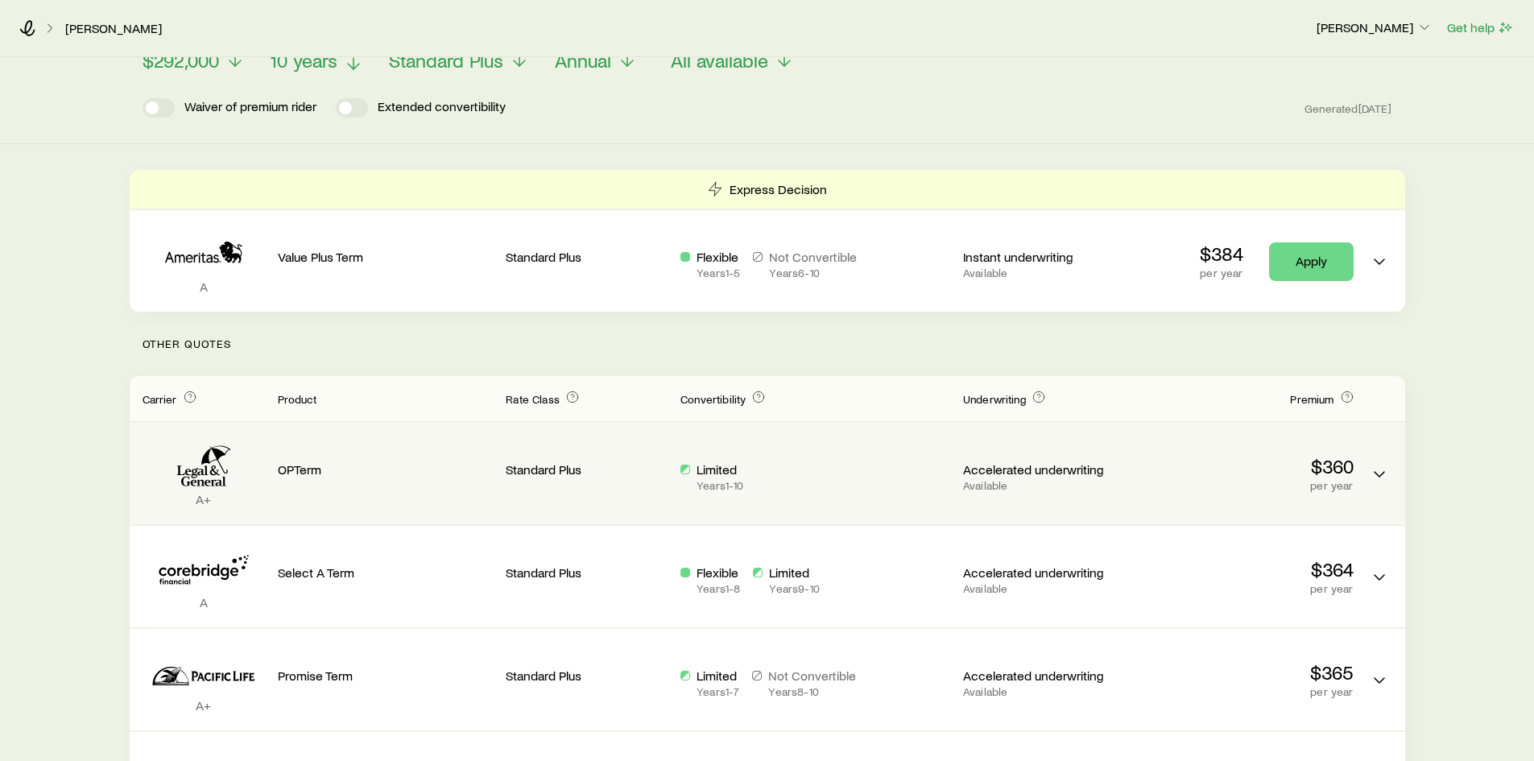
scroll to position [133, 0]
